Goal: Task Accomplishment & Management: Complete application form

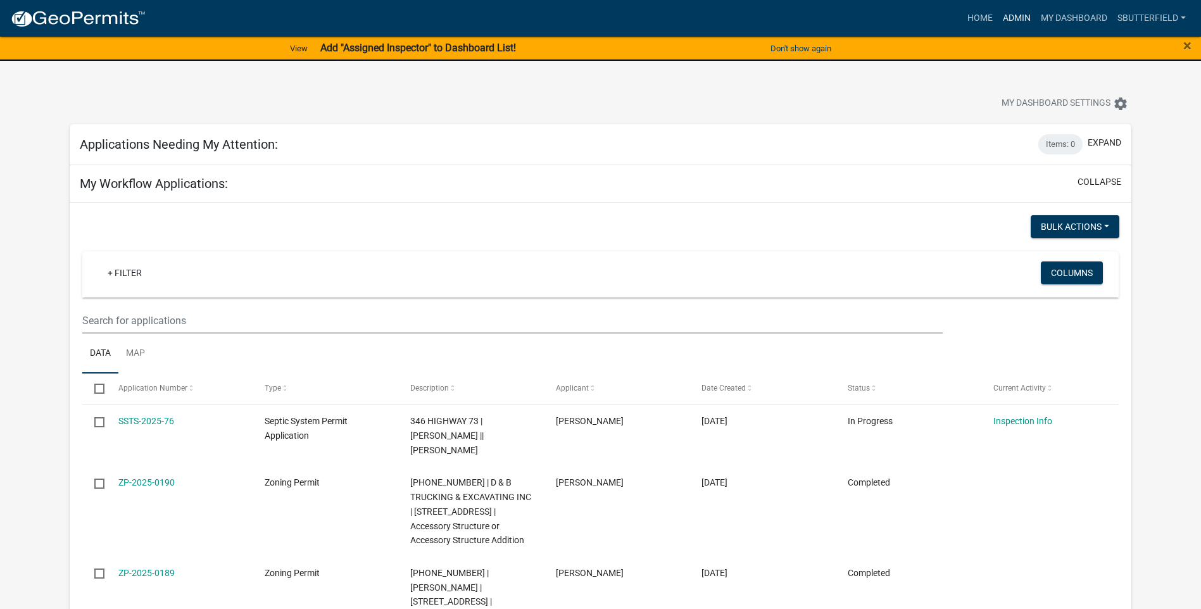
click at [1015, 17] on link "Admin" at bounding box center [1017, 18] width 38 height 24
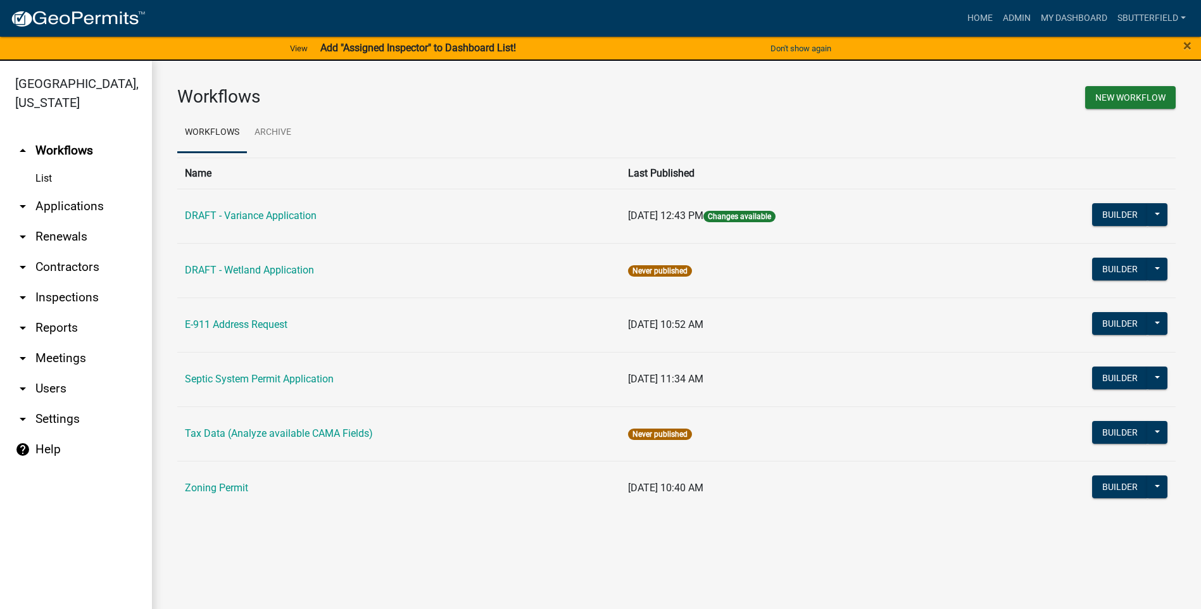
click at [26, 203] on icon "arrow_drop_down" at bounding box center [22, 206] width 15 height 15
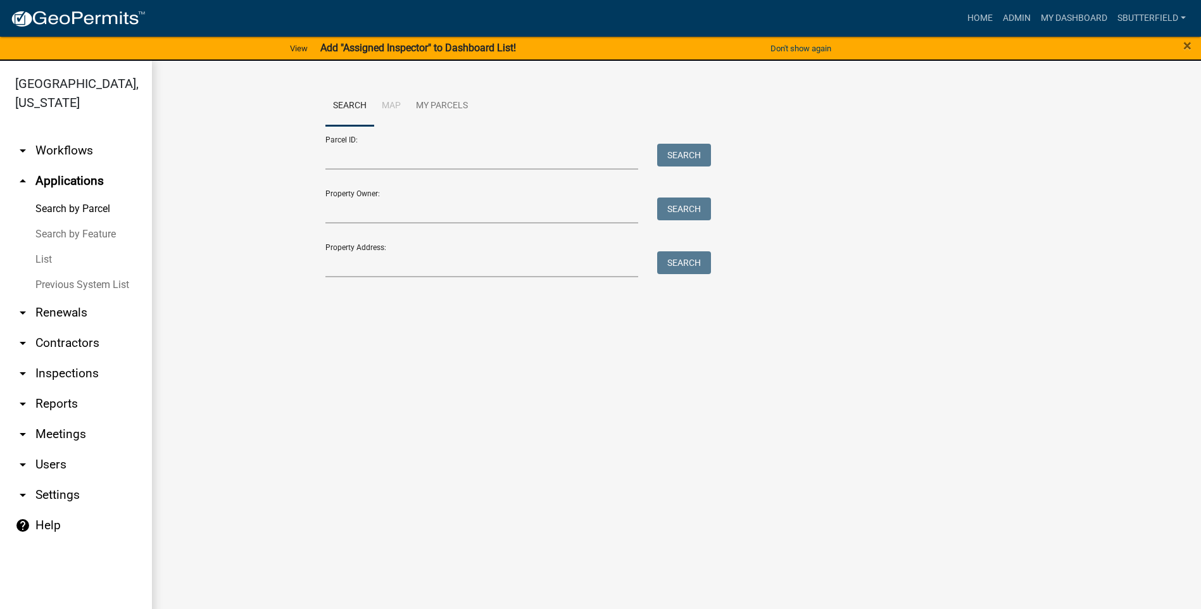
click at [47, 260] on link "List" at bounding box center [76, 259] width 152 height 25
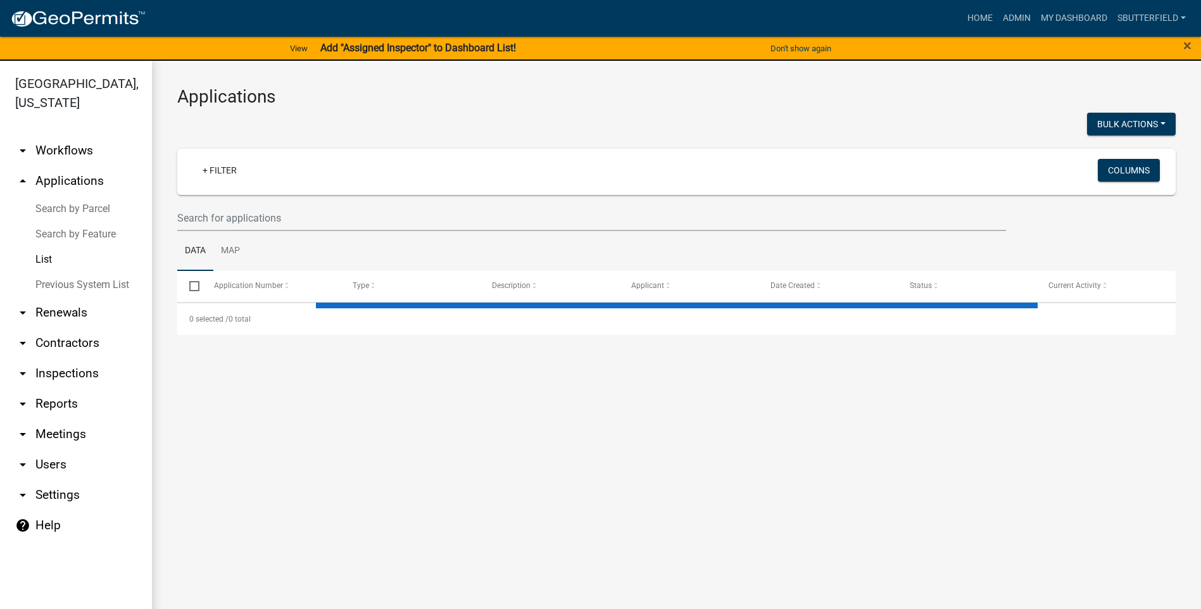
select select "1: 25"
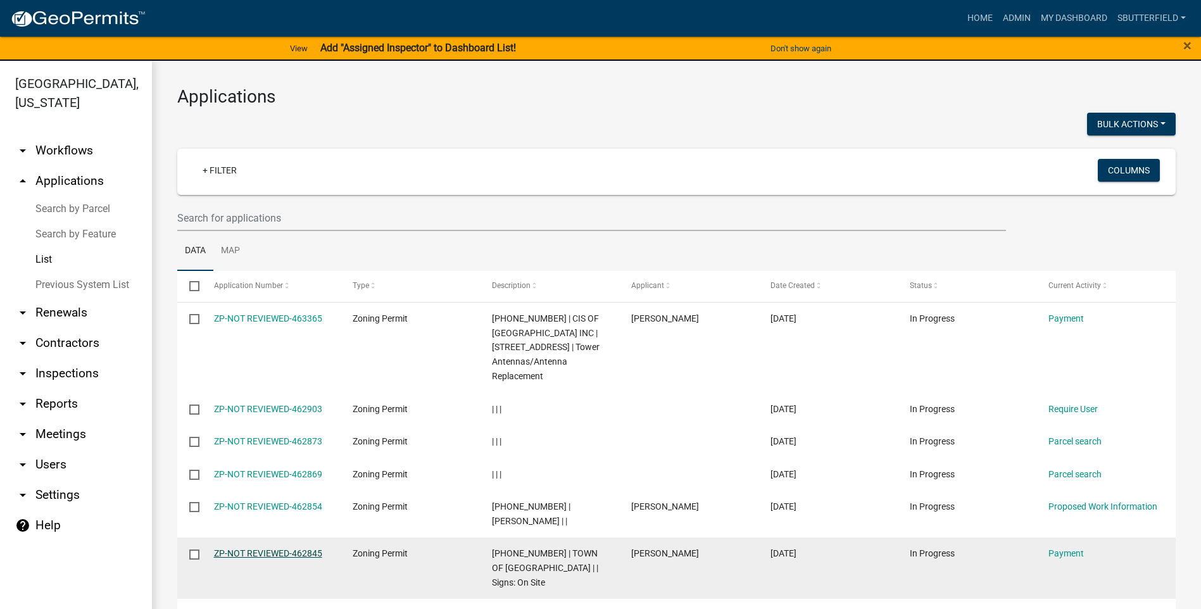
click at [274, 549] on link "ZP-NOT REVIEWED-462845" at bounding box center [268, 553] width 108 height 10
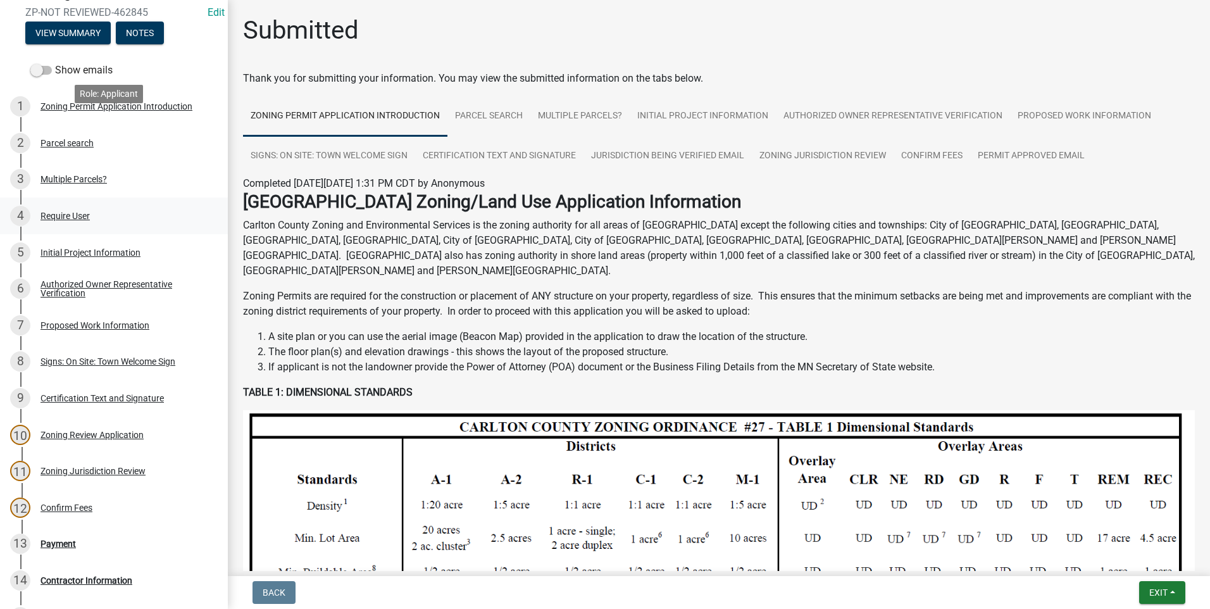
scroll to position [255, 0]
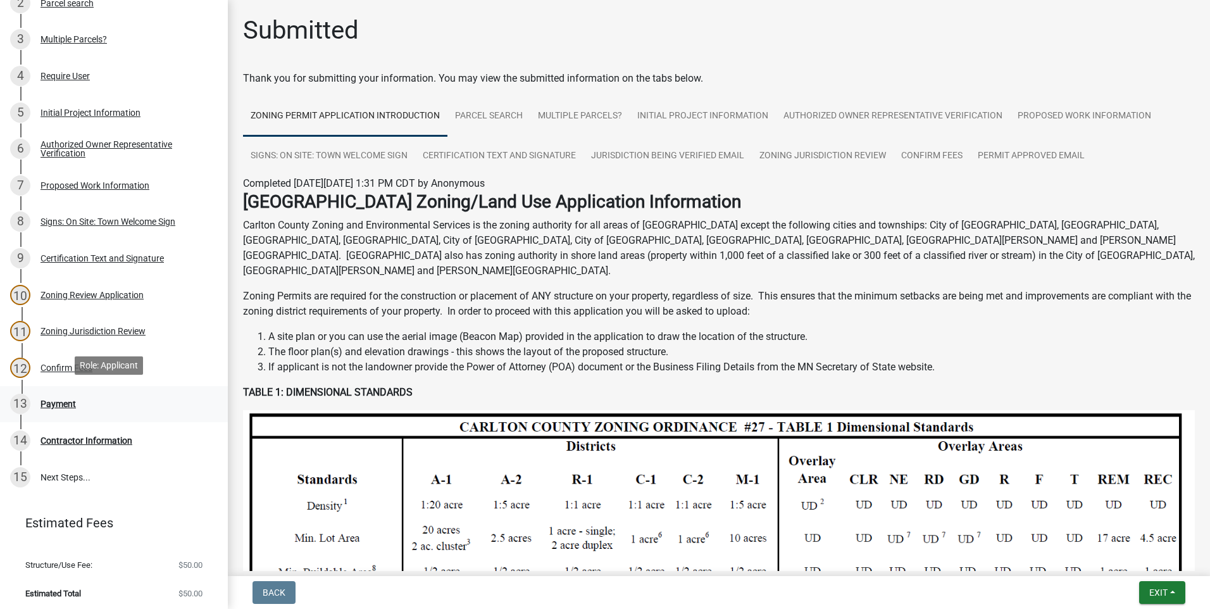
click at [67, 394] on div "13 Payment" at bounding box center [109, 404] width 198 height 20
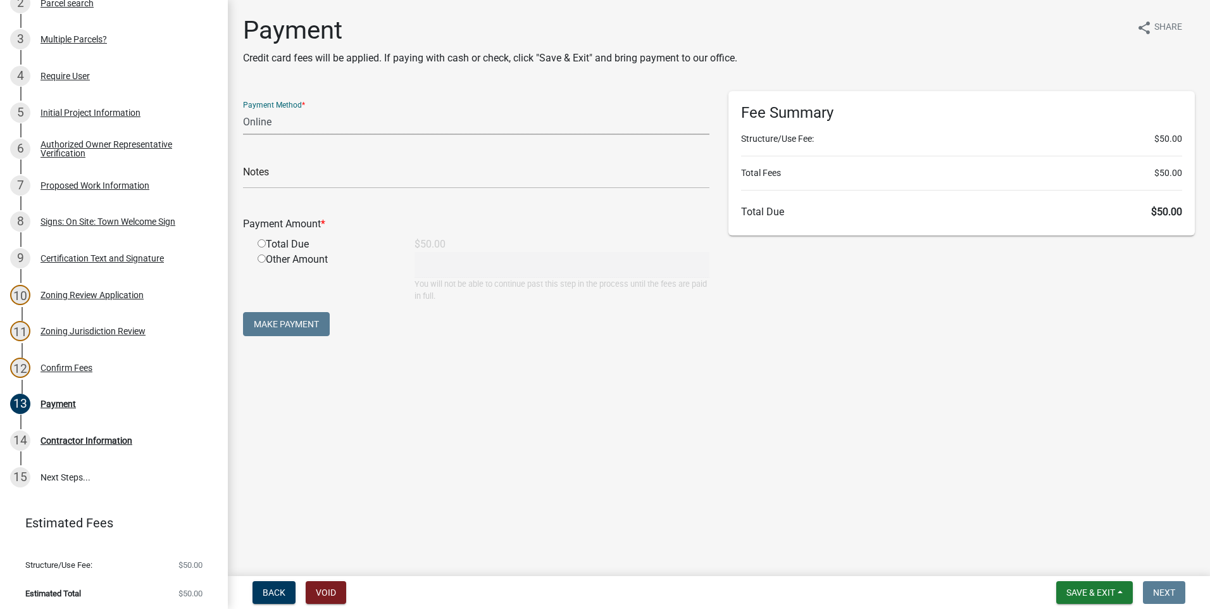
click at [279, 122] on select "Credit Card POS Check Cash Online" at bounding box center [476, 122] width 467 height 26
select select "1: 0"
click at [243, 109] on select "Credit Card POS Check Cash Online" at bounding box center [476, 122] width 467 height 26
click at [349, 170] on input "text" at bounding box center [476, 176] width 467 height 26
type input "6836"
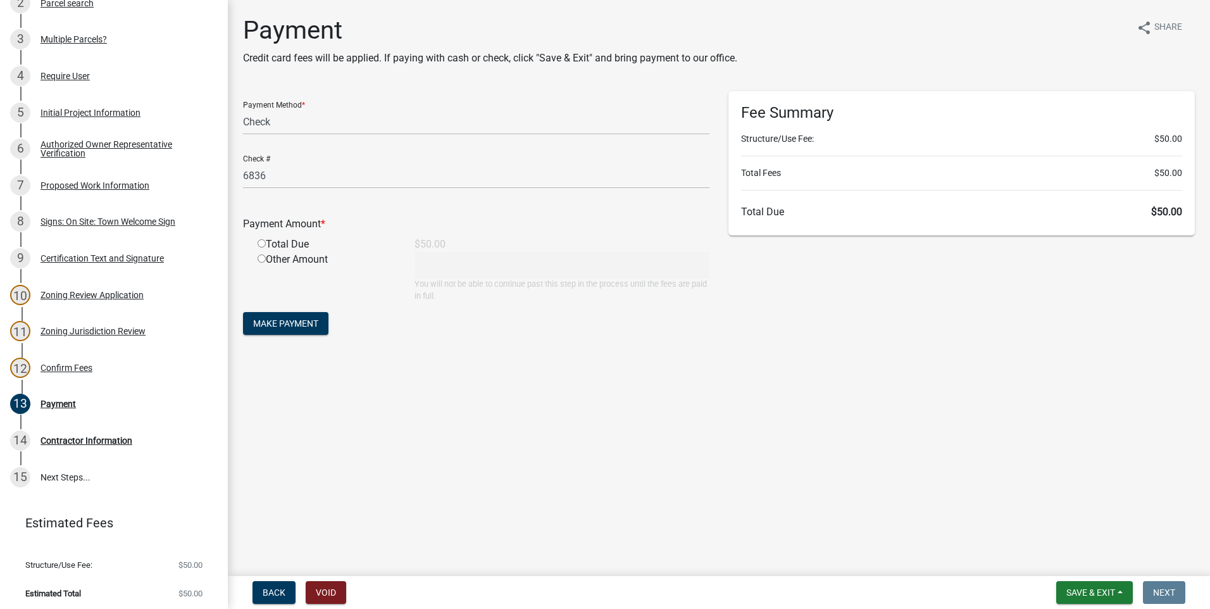
click at [262, 242] on input "radio" at bounding box center [262, 243] width 8 height 8
radio input "true"
type input "50"
click at [302, 313] on button "Make Payment" at bounding box center [285, 323] width 85 height 23
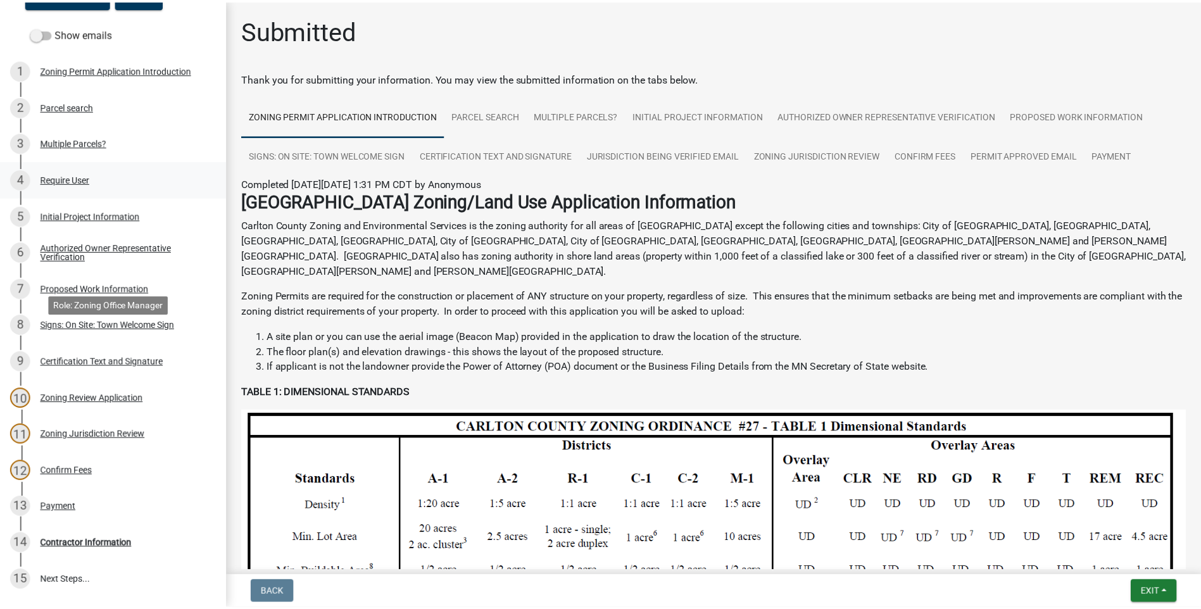
scroll to position [0, 0]
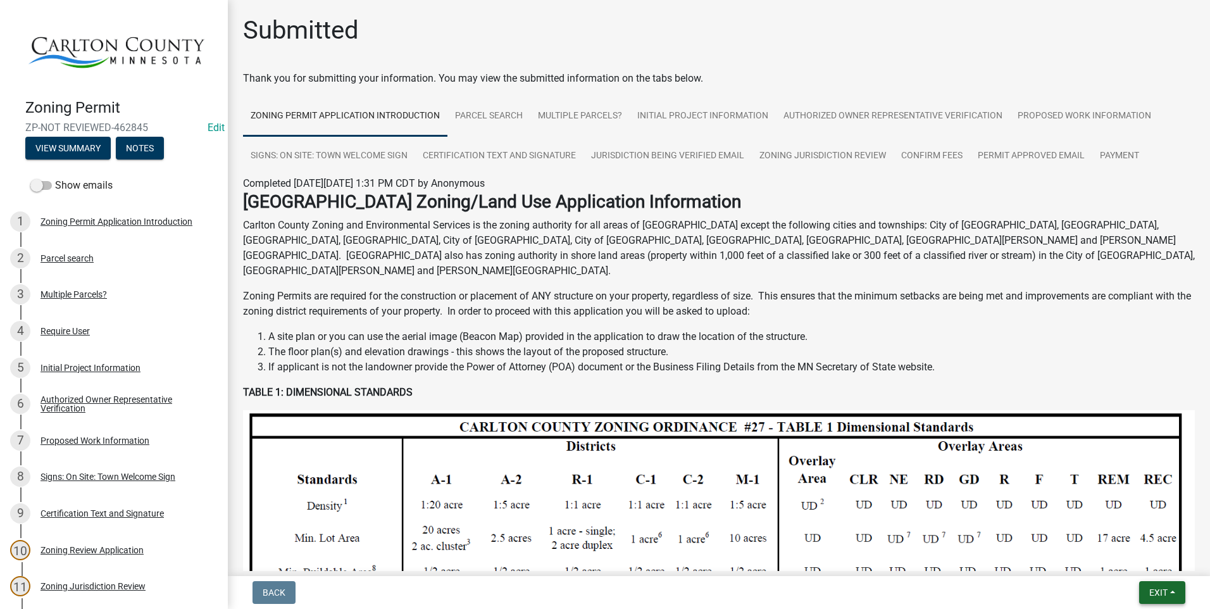
click at [1174, 592] on button "Exit" at bounding box center [1163, 592] width 46 height 23
click at [1134, 557] on button "Save & Exit" at bounding box center [1134, 559] width 101 height 30
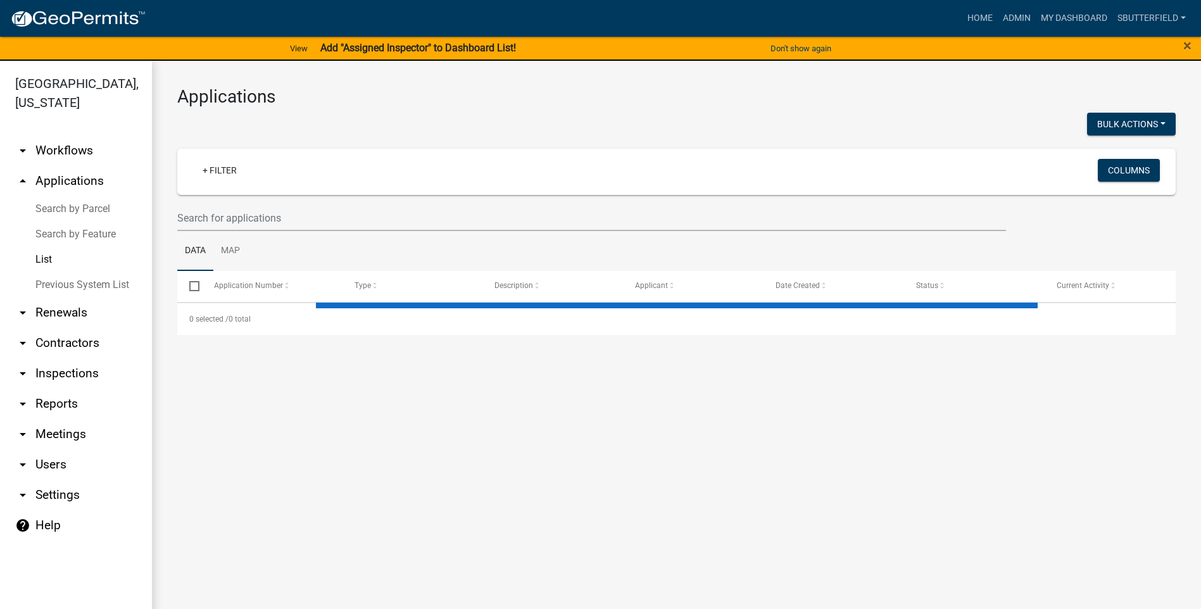
select select "1: 25"
